Goal: Find specific page/section: Find specific page/section

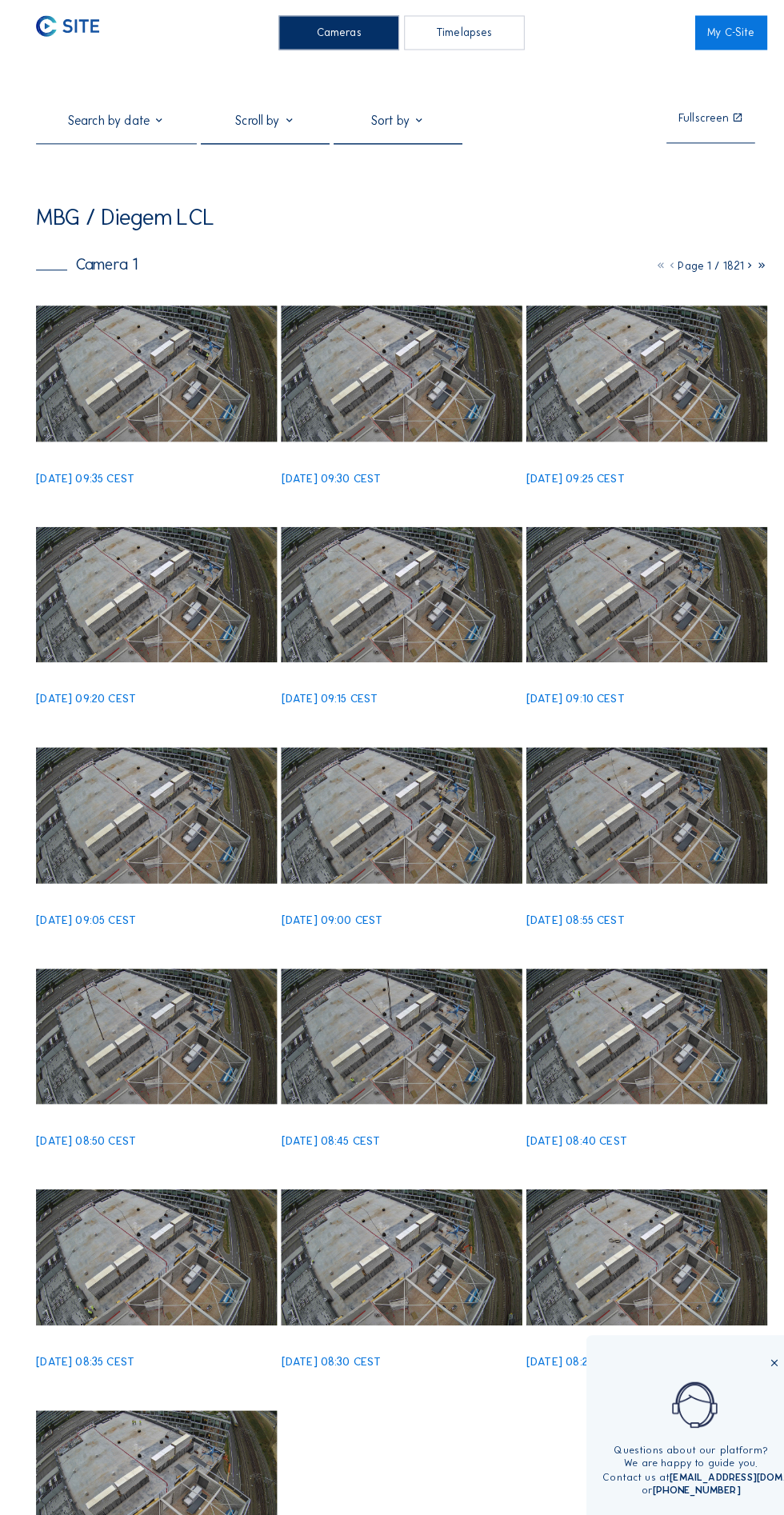
click at [174, 387] on img at bounding box center [152, 364] width 235 height 132
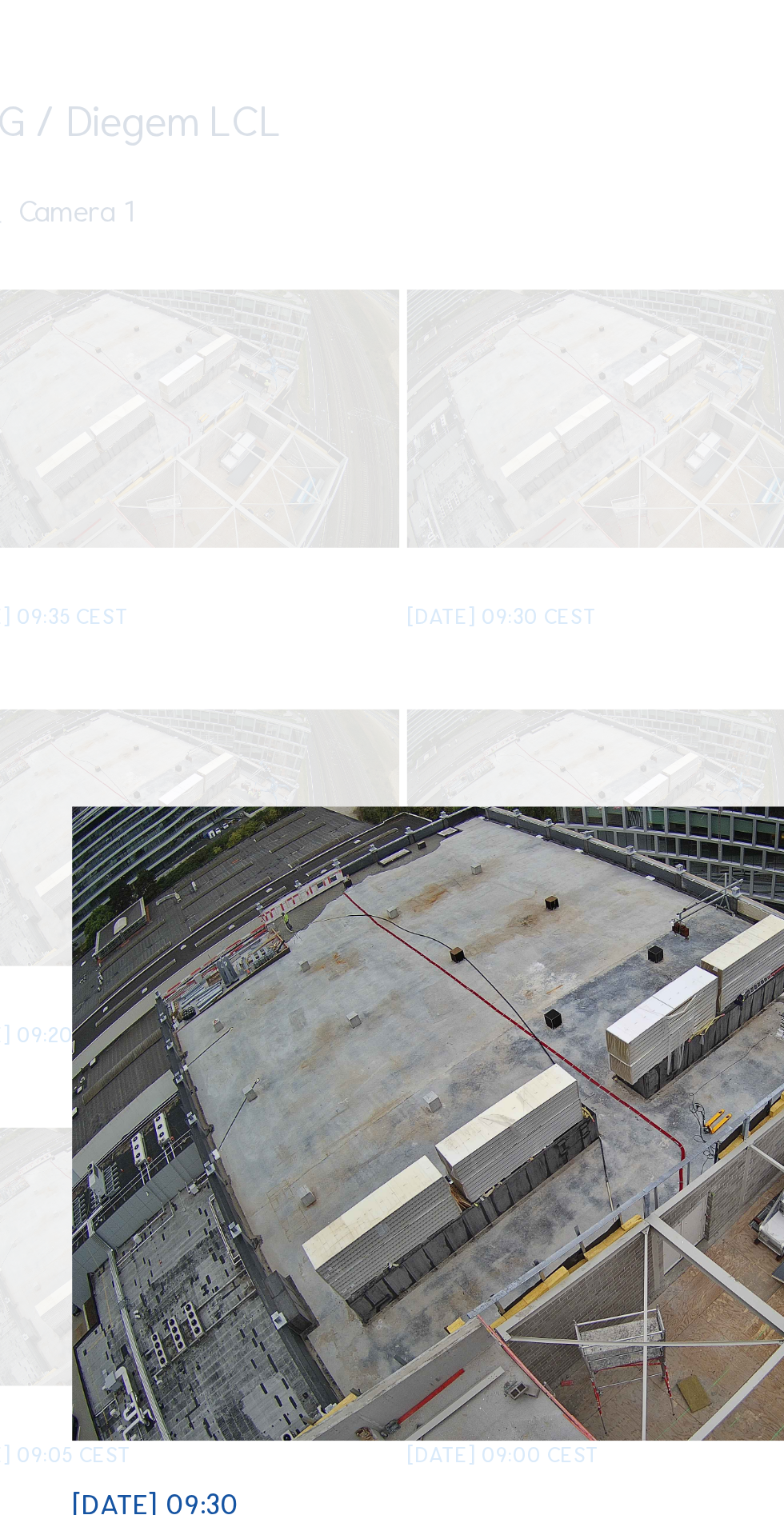
click at [332, 444] on div "Scroll to travel through time | Press 'Alt' Button + Scroll to Zoom | Click and…" at bounding box center [392, 758] width 784 height 1515
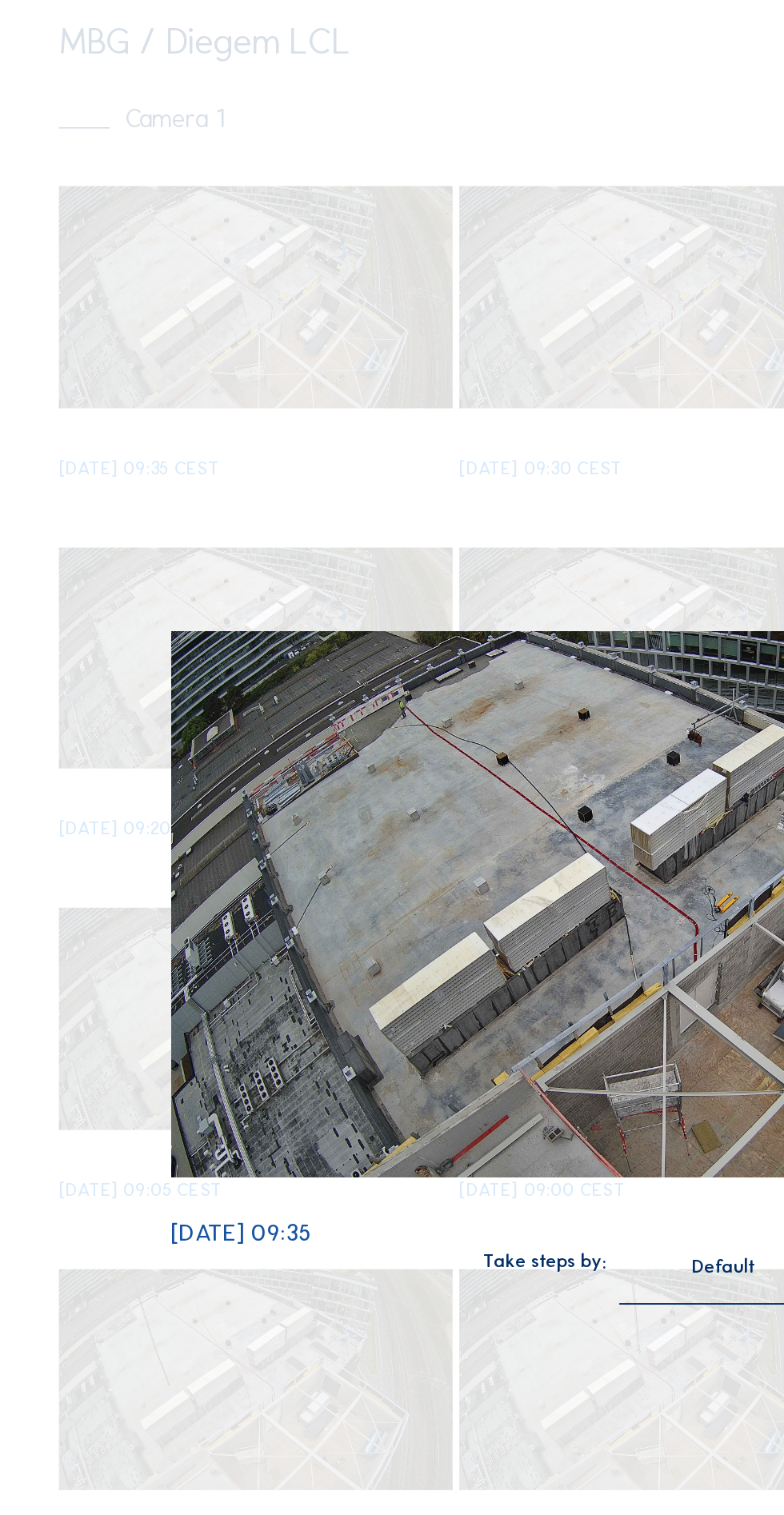
click at [272, 431] on div "Scroll to travel through time | Press 'Alt' Button + Scroll to Zoom | Click and…" at bounding box center [392, 758] width 784 height 1515
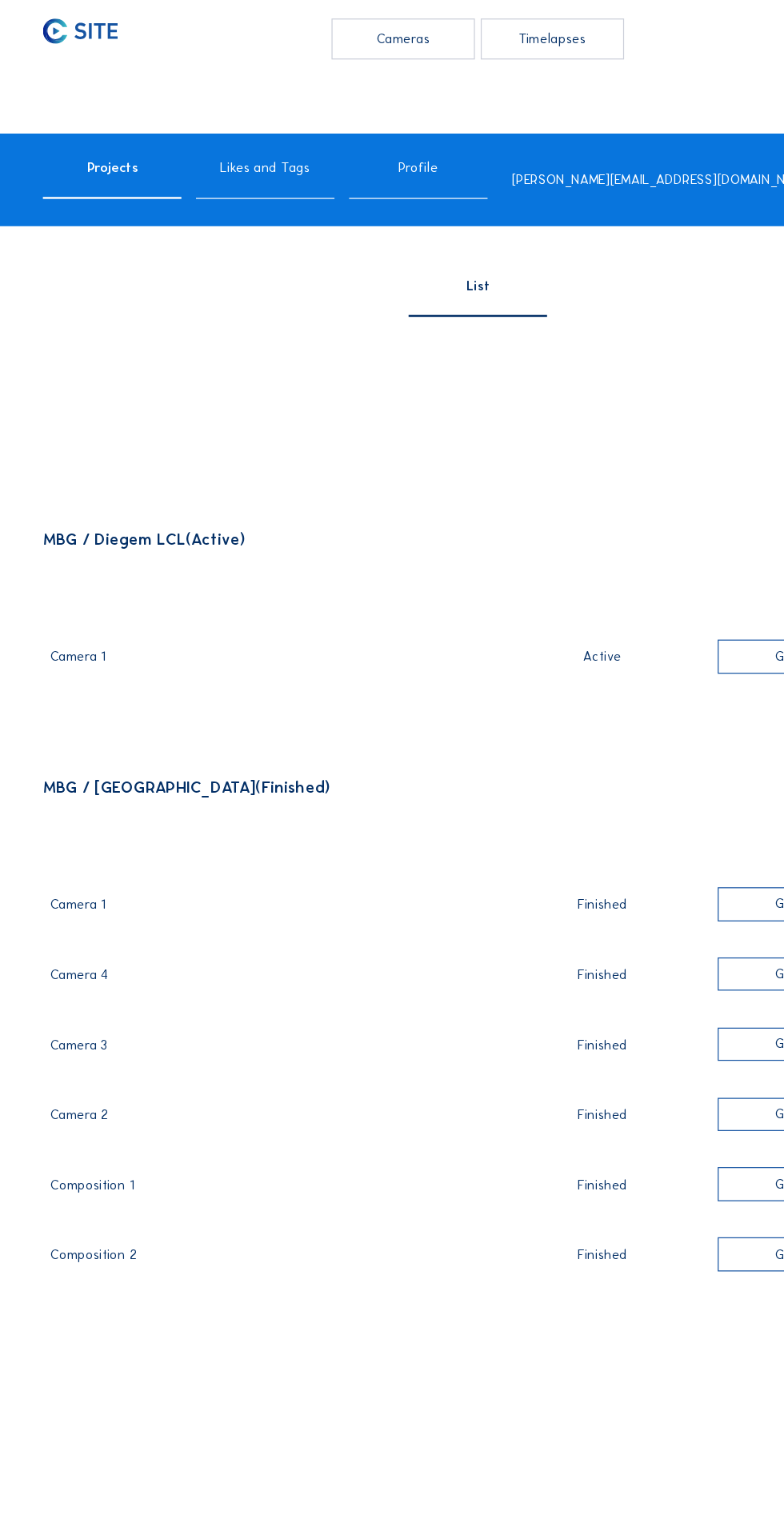
click at [101, 554] on div "Camera 1" at bounding box center [220, 543] width 358 height 21
click at [87, 554] on div "Camera 1" at bounding box center [220, 543] width 358 height 21
